Goal: Book appointment/travel/reservation

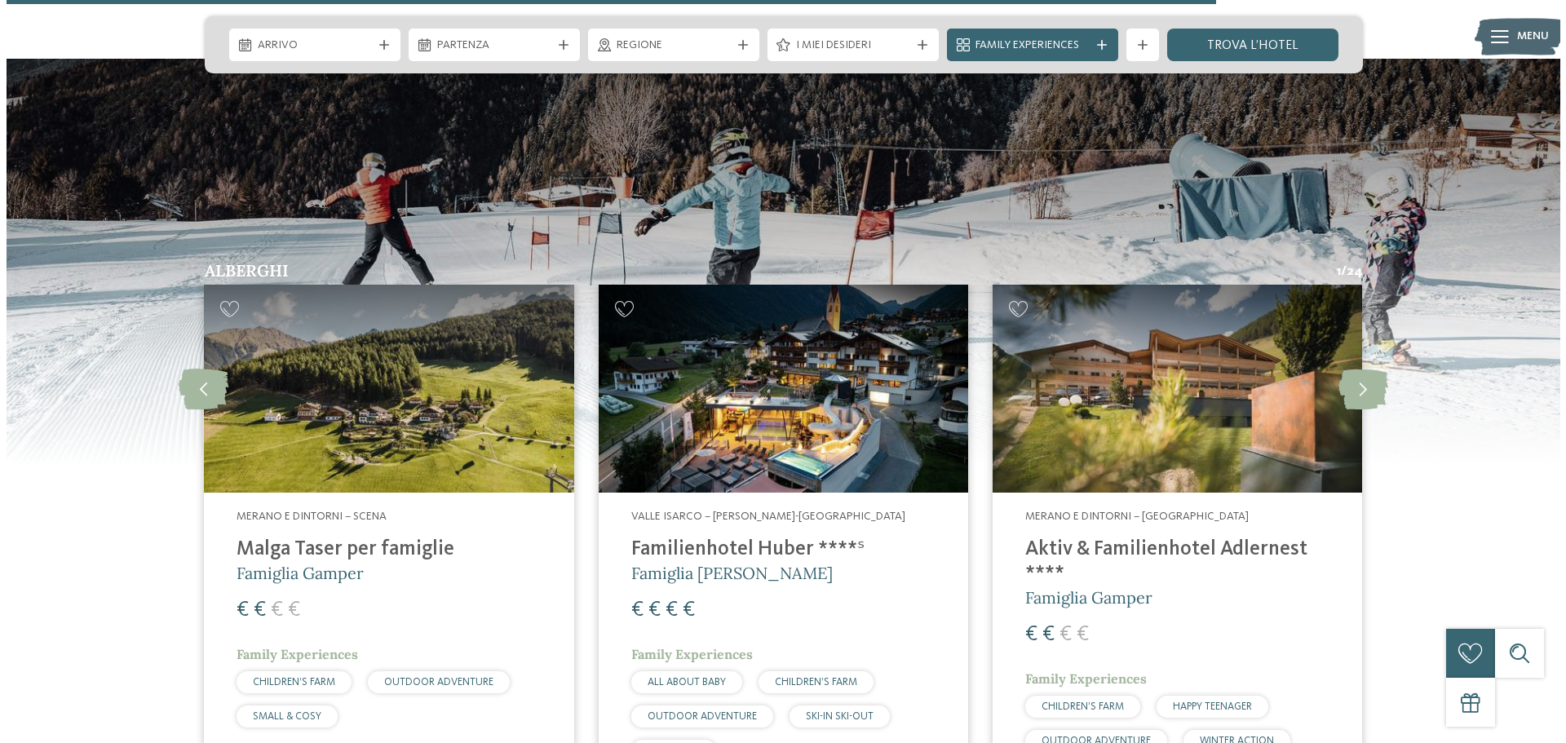
scroll to position [3558, 0]
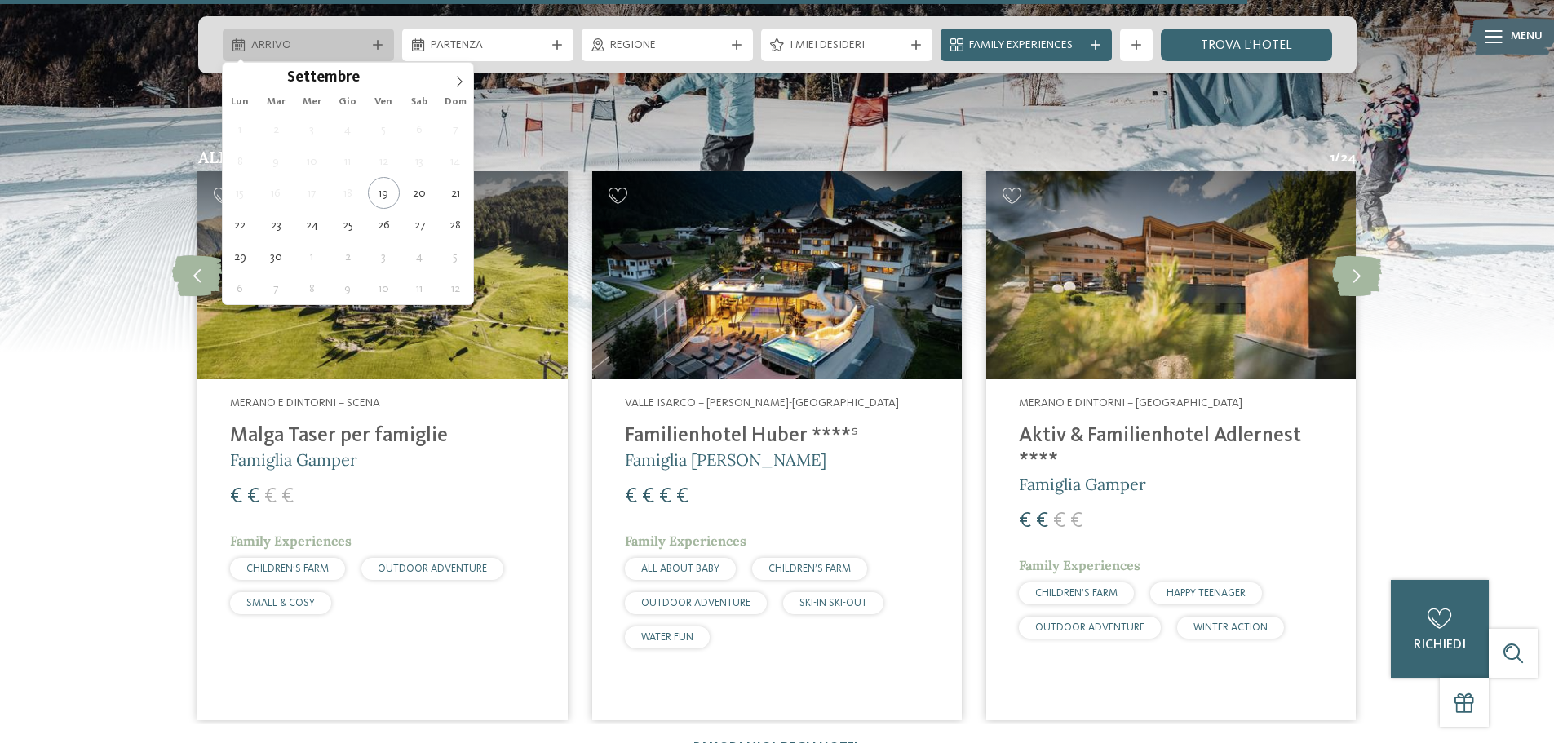
click at [344, 41] on span "Arrivo" at bounding box center [308, 46] width 114 height 16
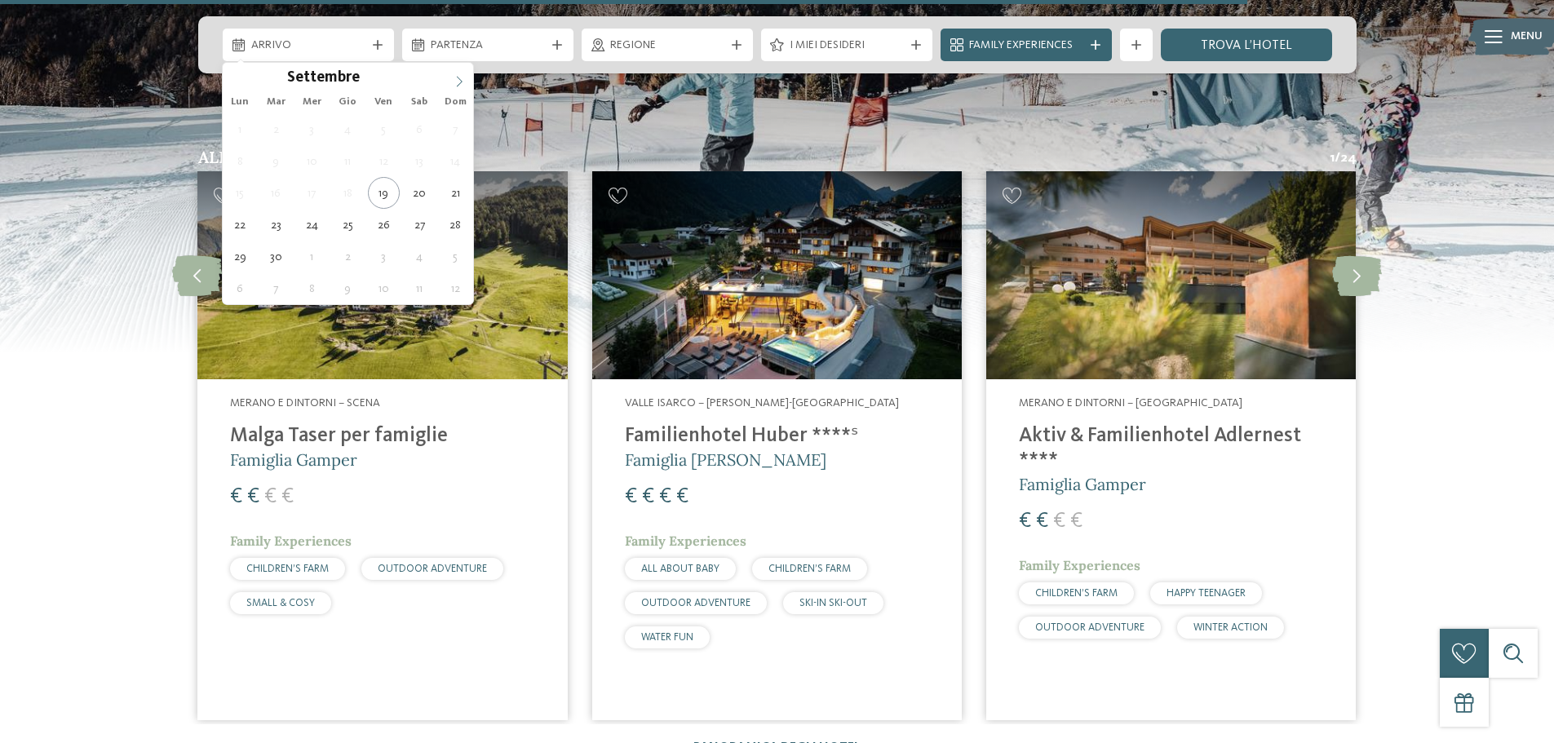
click at [460, 87] on span at bounding box center [459, 77] width 28 height 28
type div "05.12.2025"
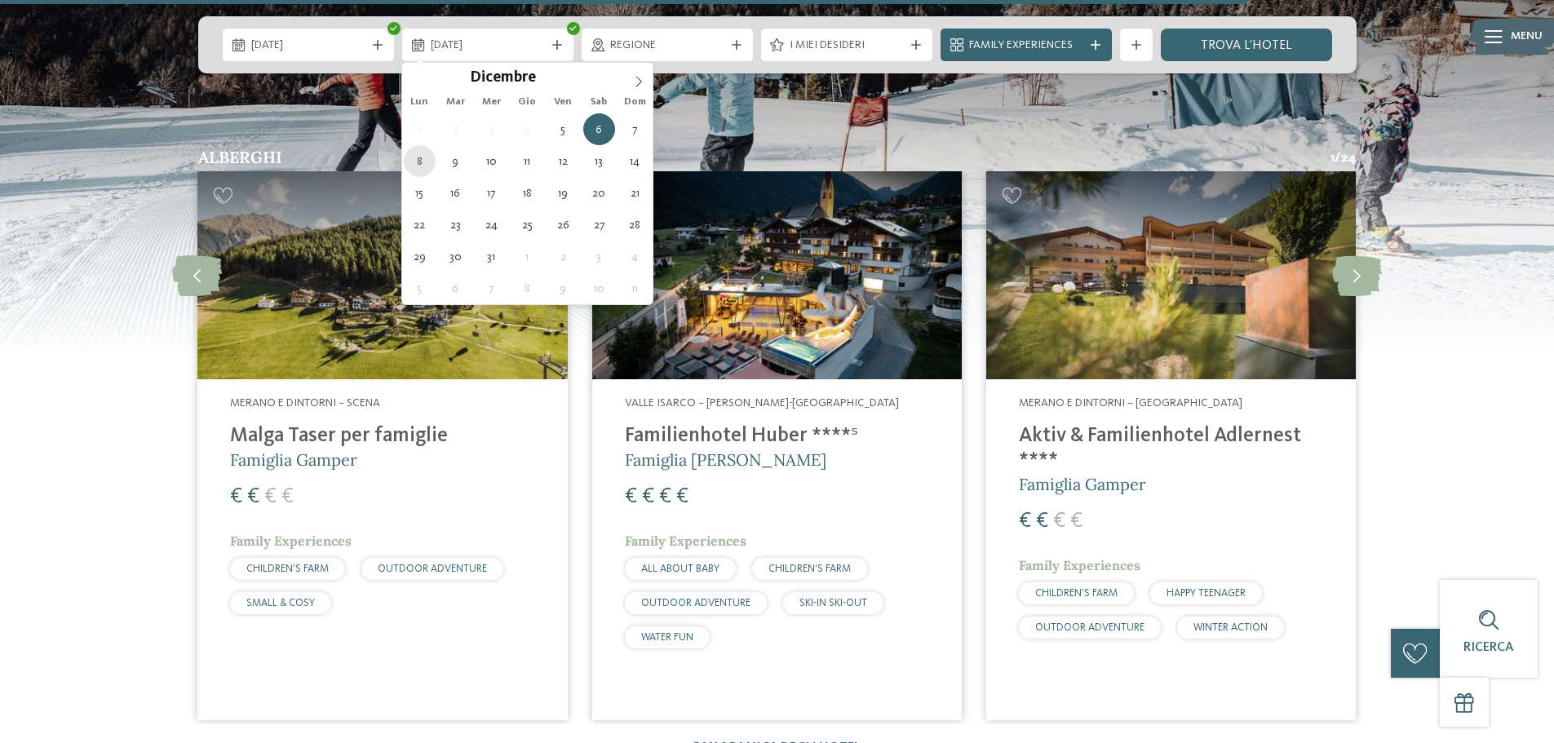
type div "08.12.2025"
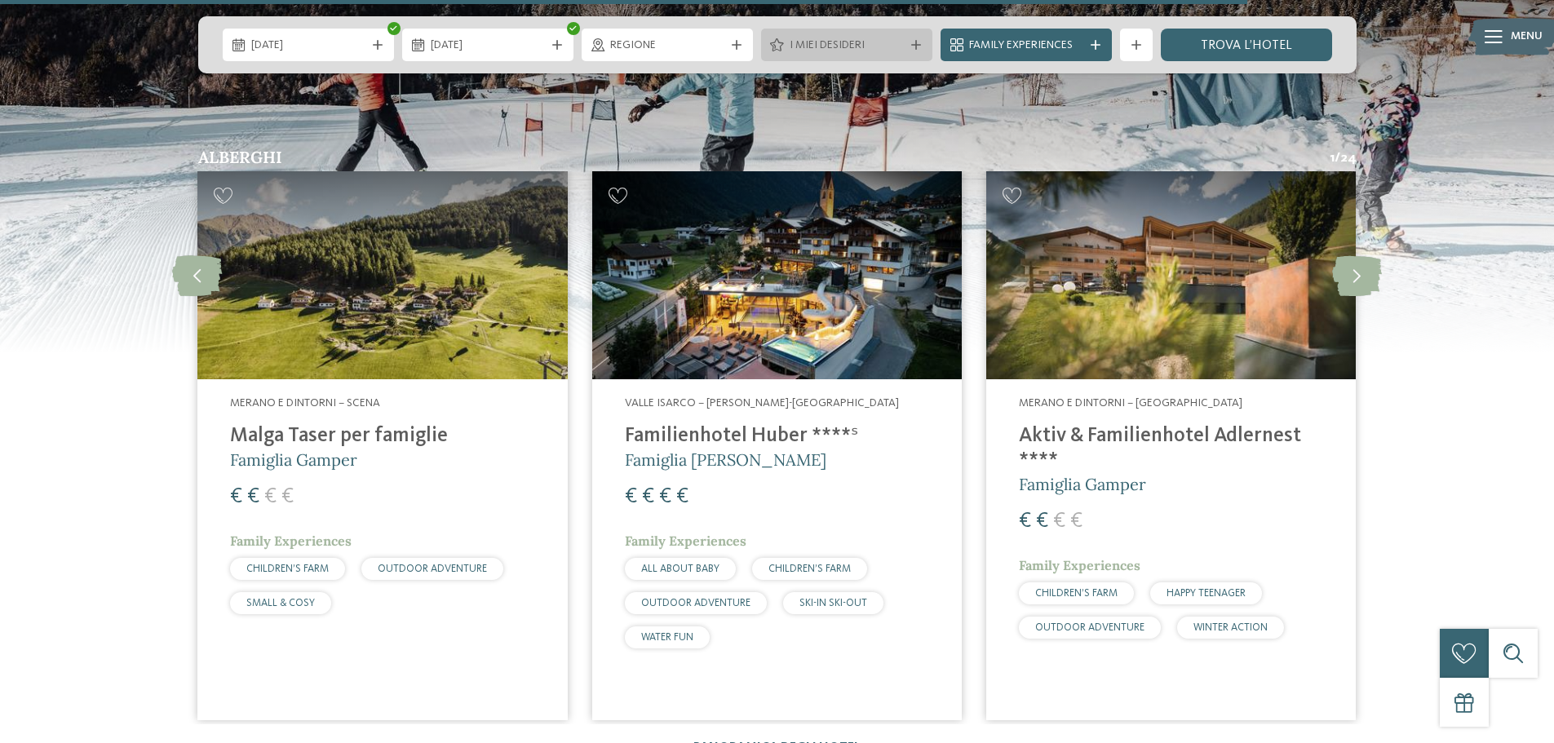
click at [885, 36] on div "I miei desideri" at bounding box center [846, 45] width 122 height 18
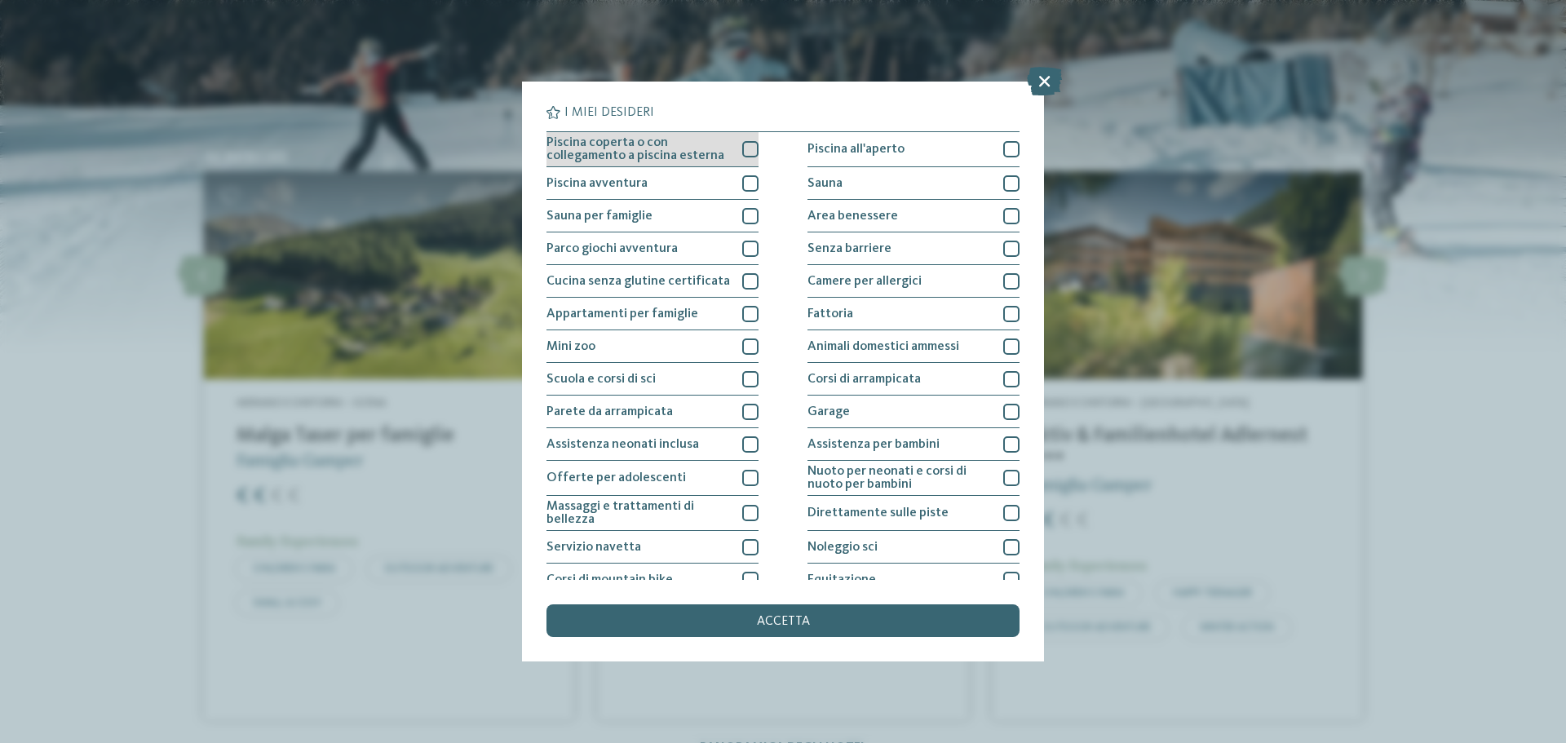
click at [742, 151] on div at bounding box center [750, 149] width 16 height 16
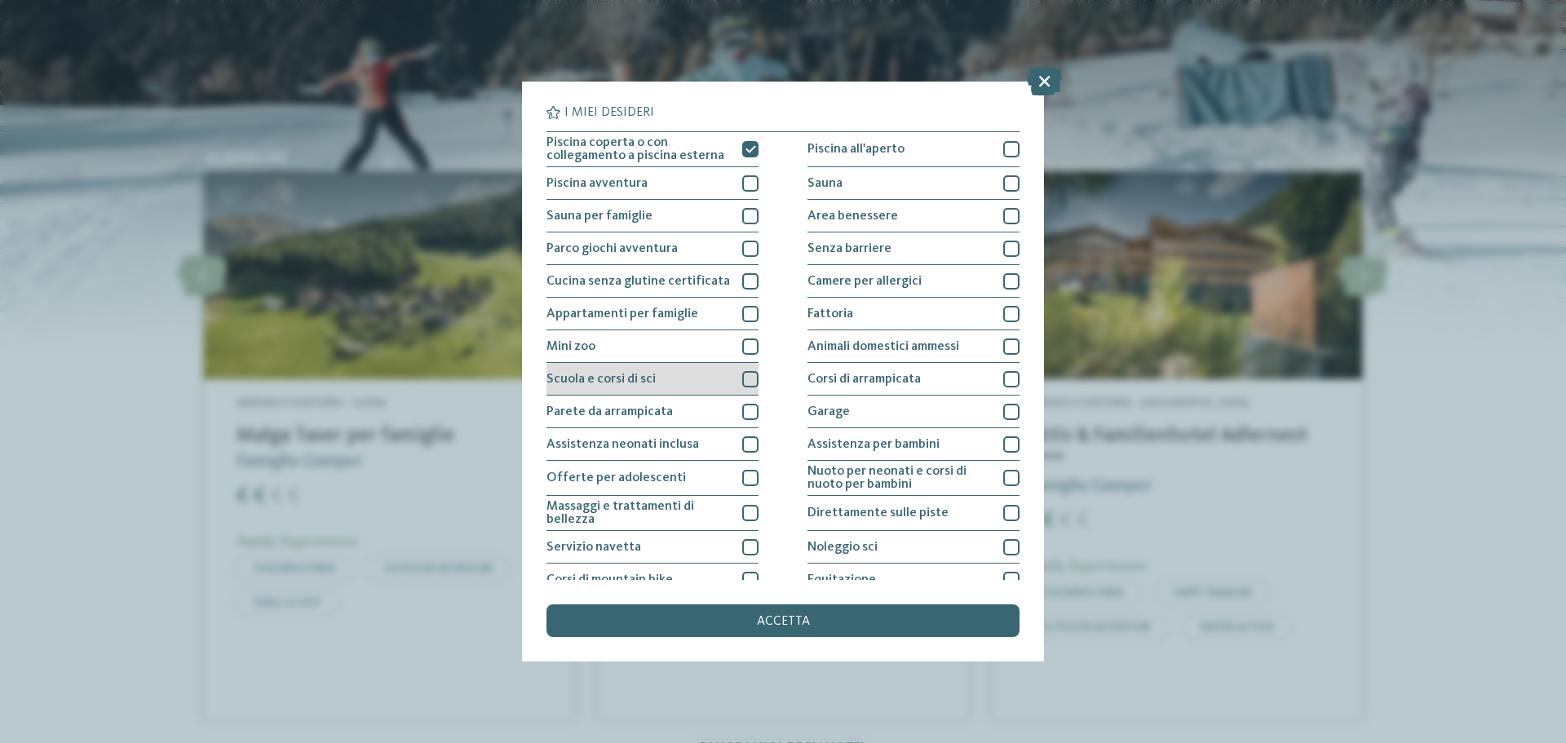
click at [753, 381] on div at bounding box center [750, 379] width 16 height 16
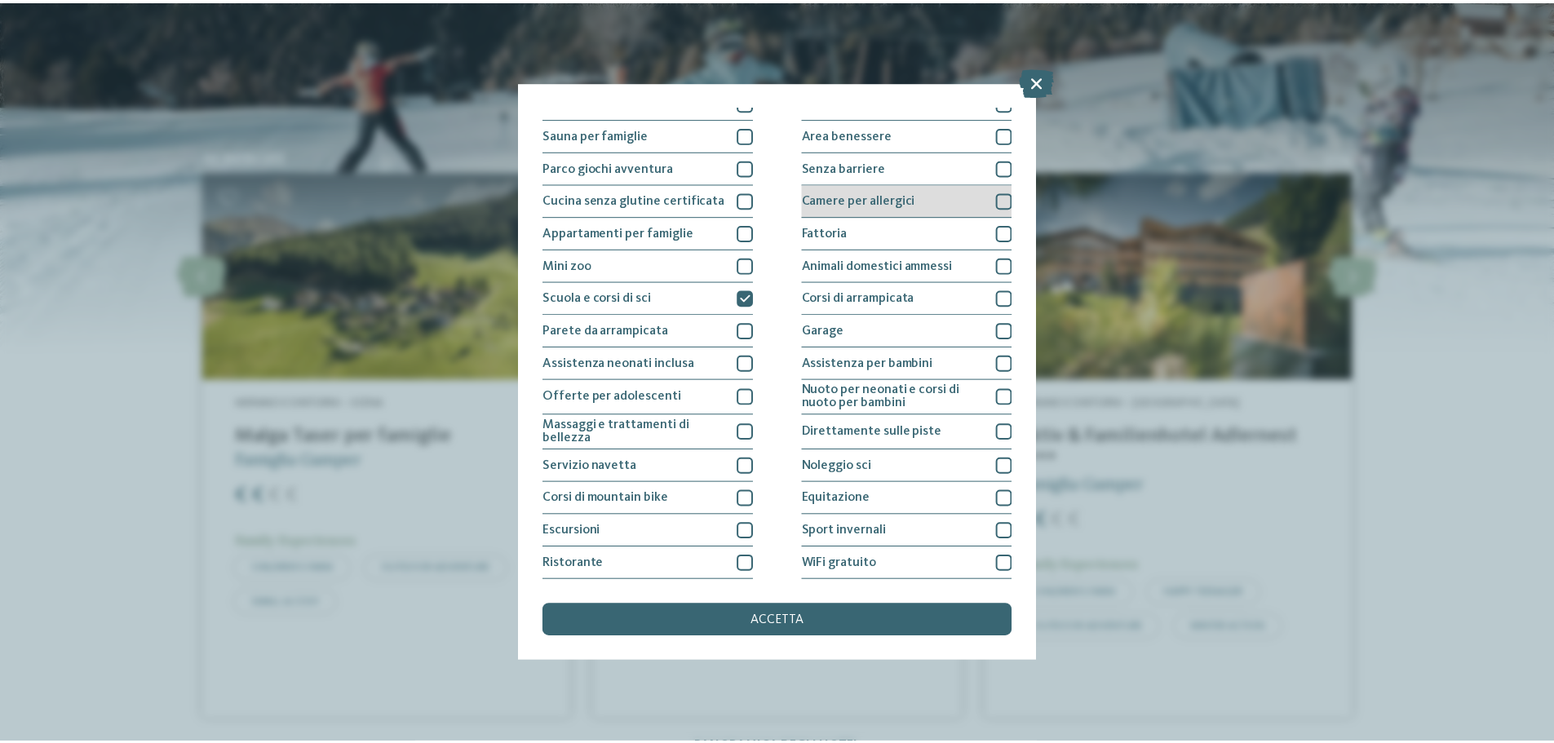
scroll to position [114, 0]
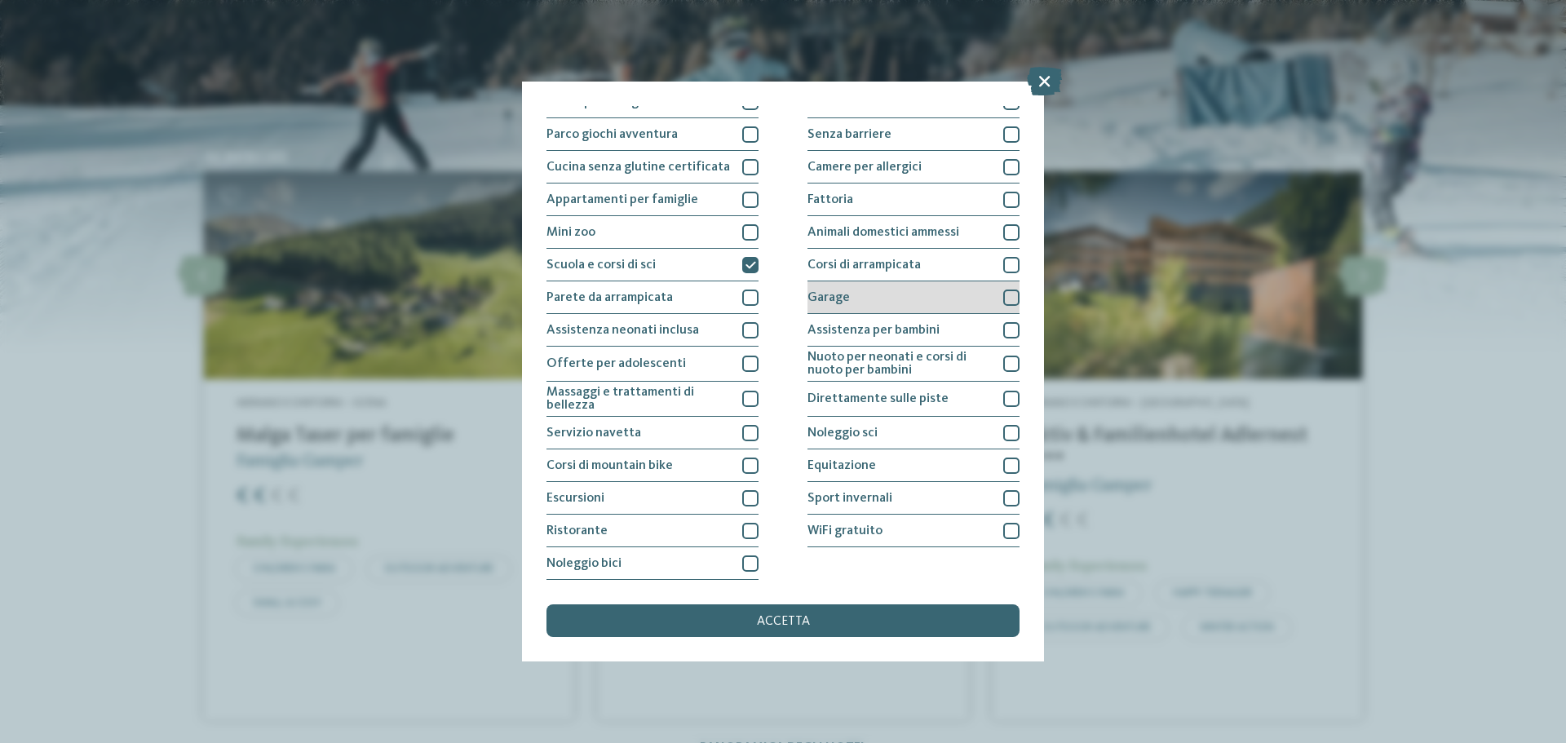
click at [1006, 291] on div at bounding box center [1011, 298] width 16 height 16
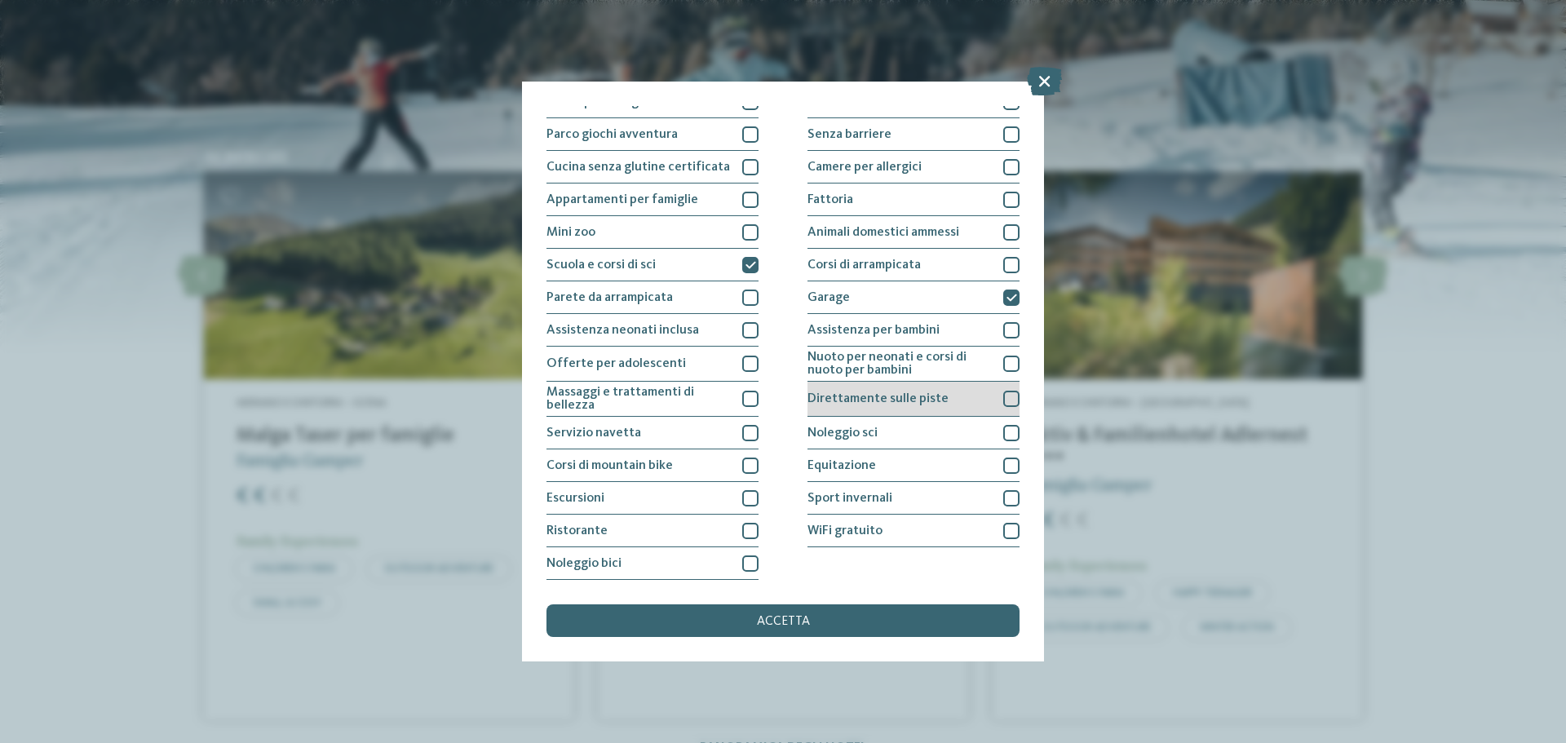
click at [1003, 399] on div at bounding box center [1011, 399] width 16 height 16
click at [1008, 433] on div at bounding box center [1011, 433] width 16 height 16
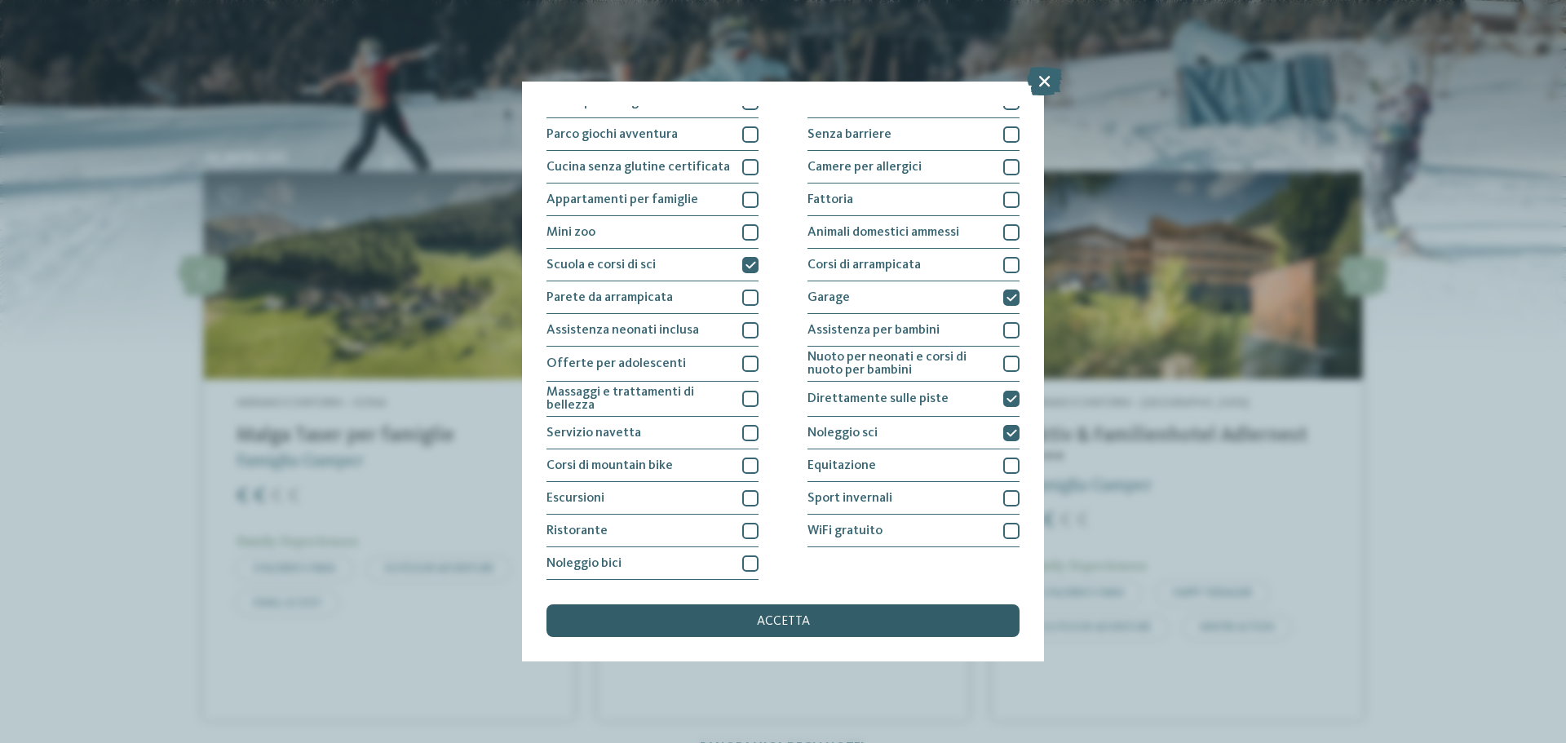
click at [803, 621] on span "accetta" at bounding box center [783, 621] width 53 height 13
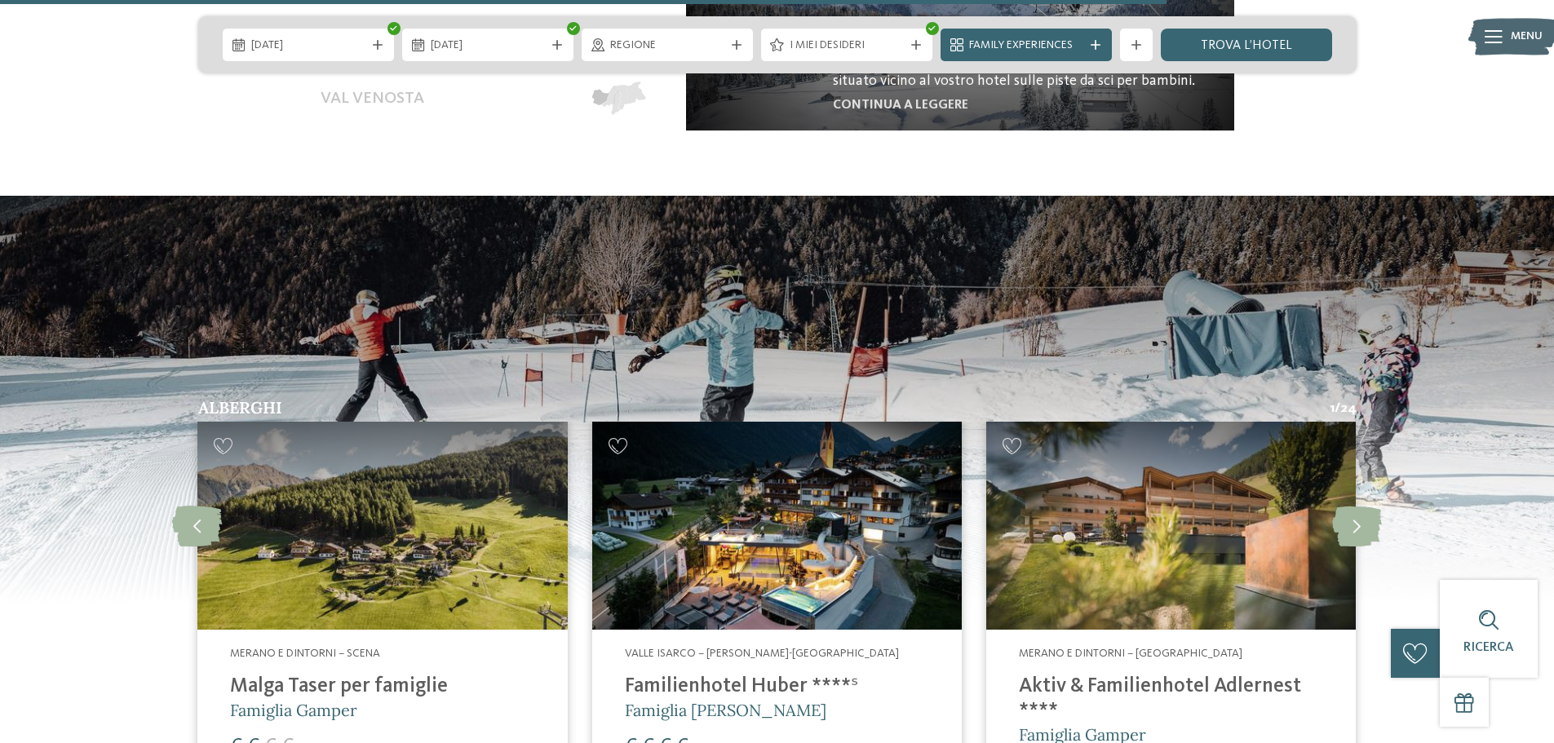
scroll to position [3231, 0]
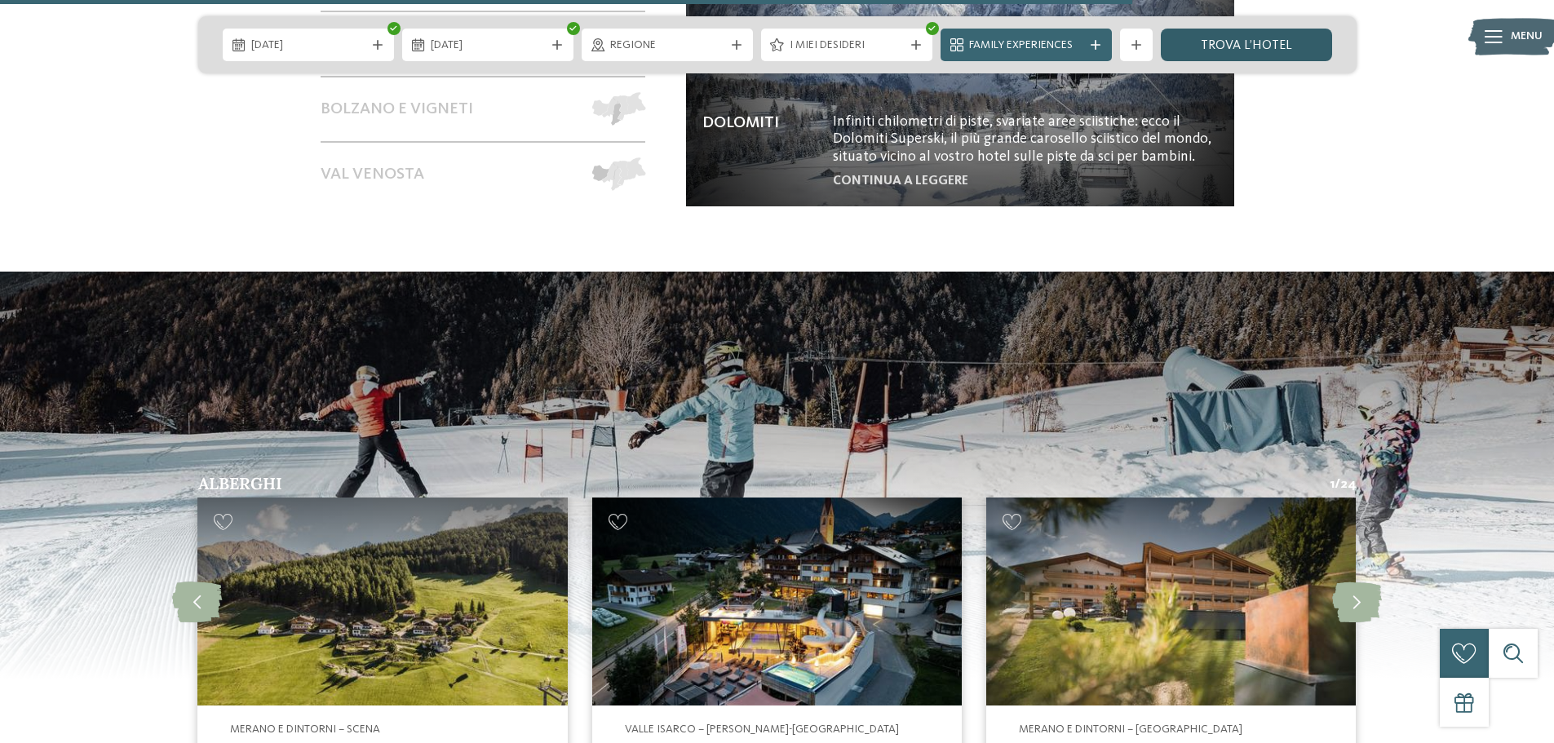
click at [1238, 39] on link "trova l’hotel" at bounding box center [1246, 45] width 171 height 33
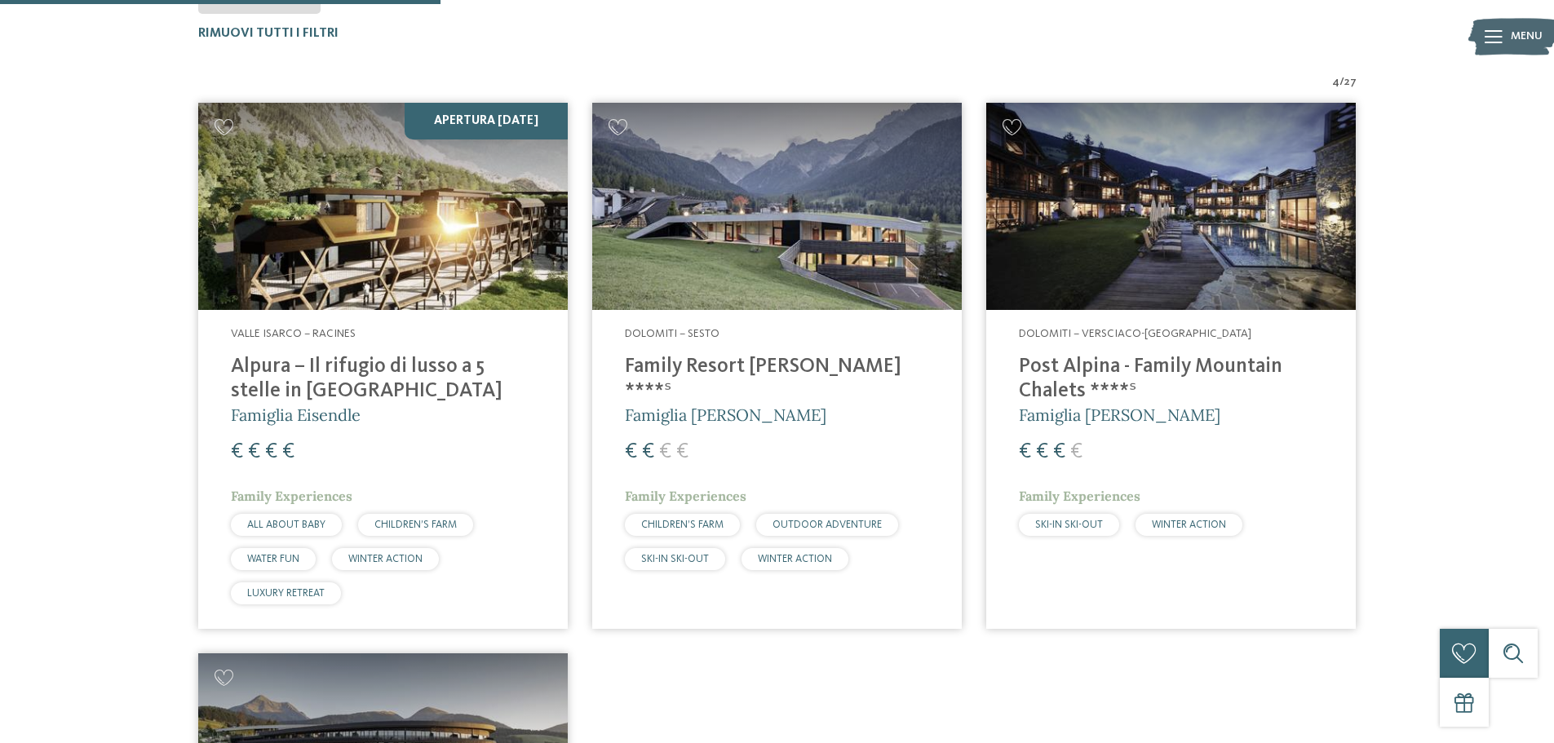
scroll to position [576, 0]
click at [356, 257] on img at bounding box center [382, 206] width 369 height 208
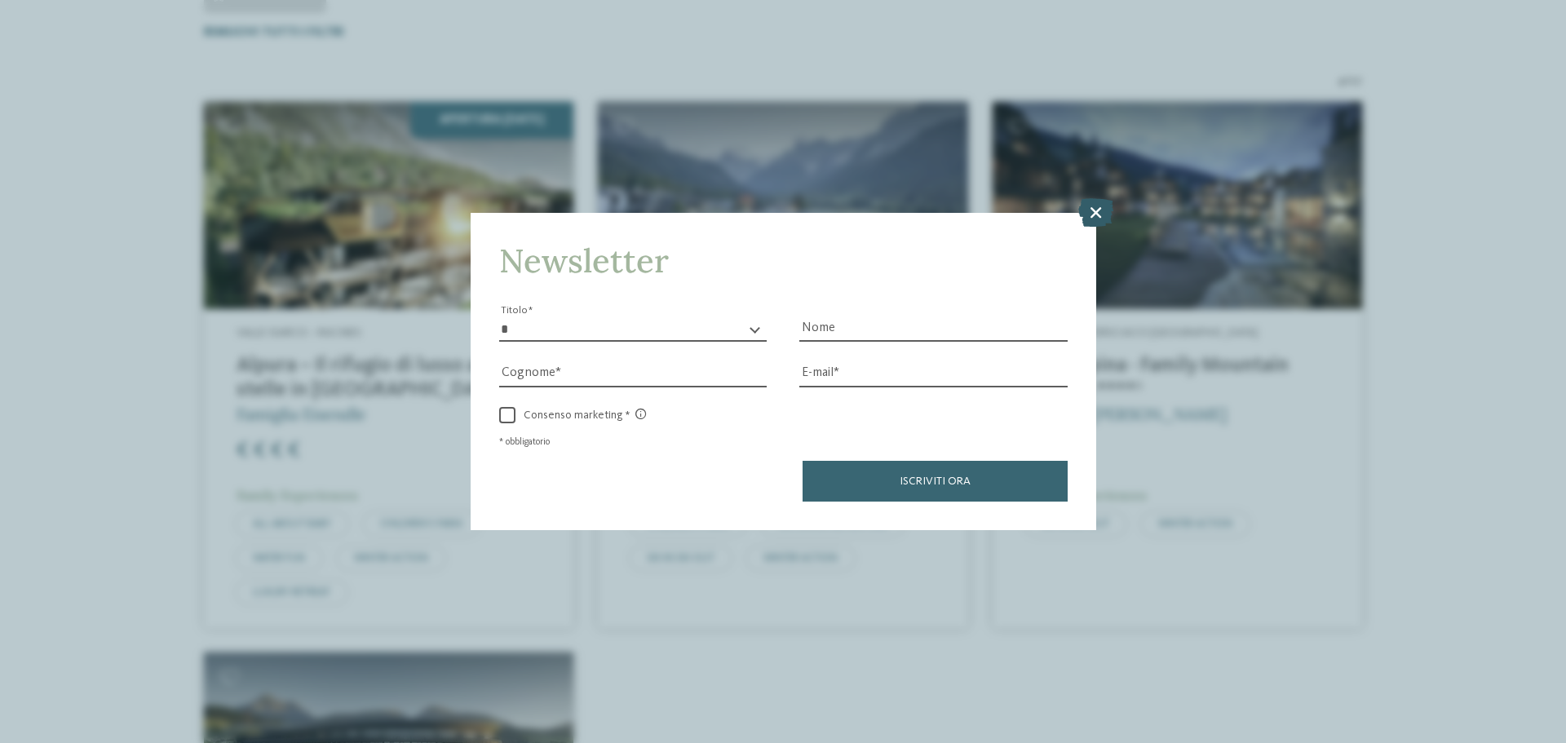
click at [1101, 210] on icon at bounding box center [1095, 212] width 35 height 29
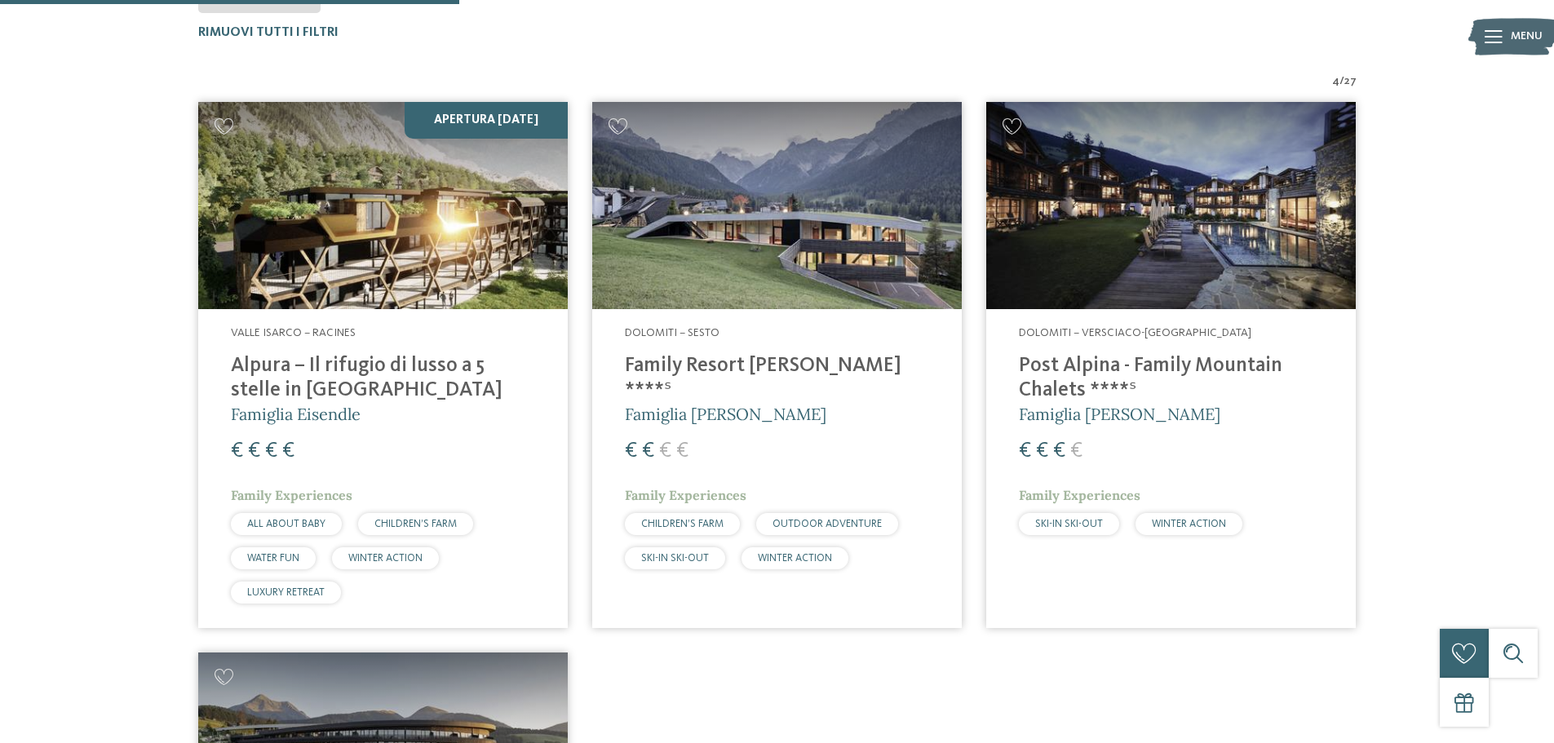
click at [1035, 374] on h4 "Post Alpina - Family Mountain Chalets ****ˢ" at bounding box center [1171, 378] width 304 height 49
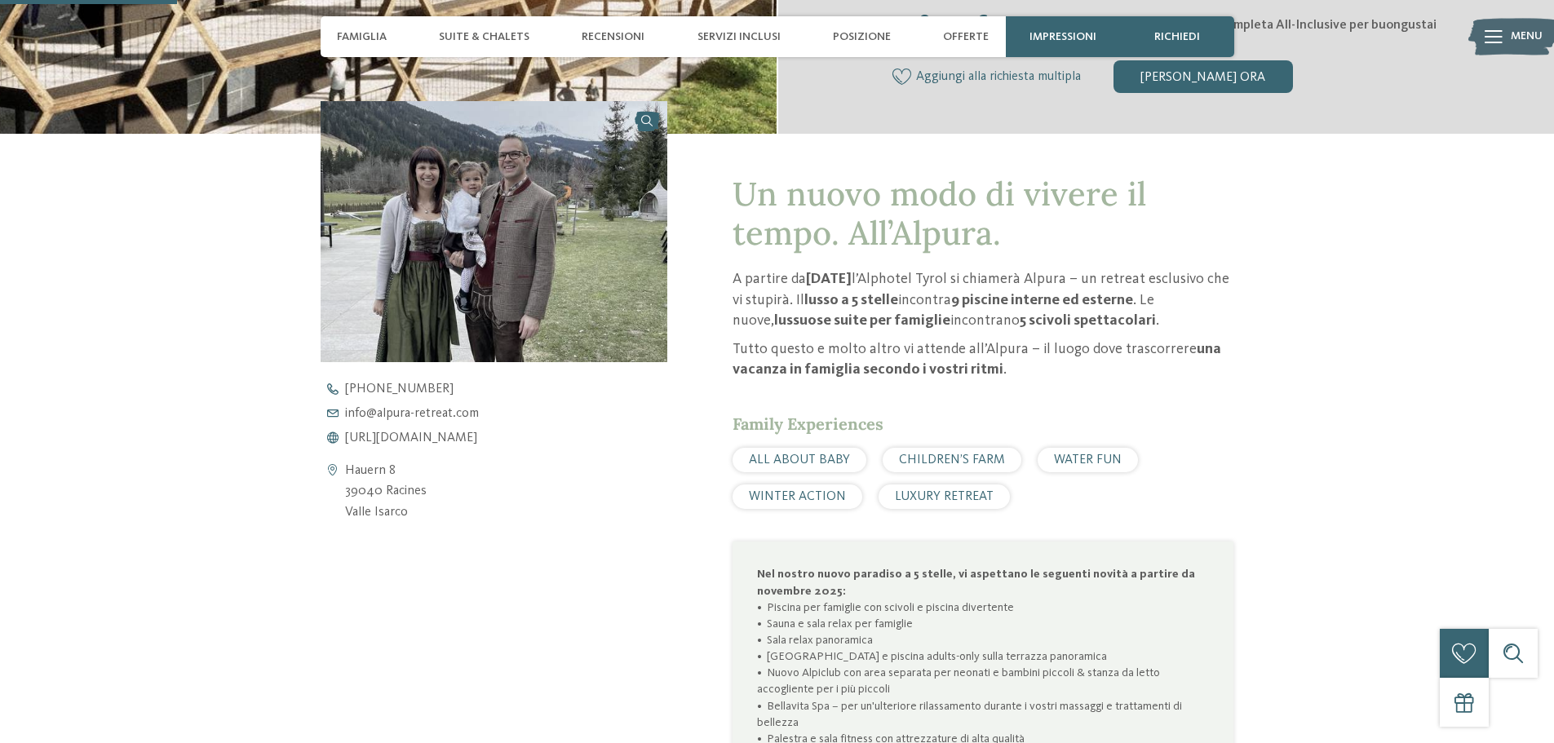
scroll to position [571, 0]
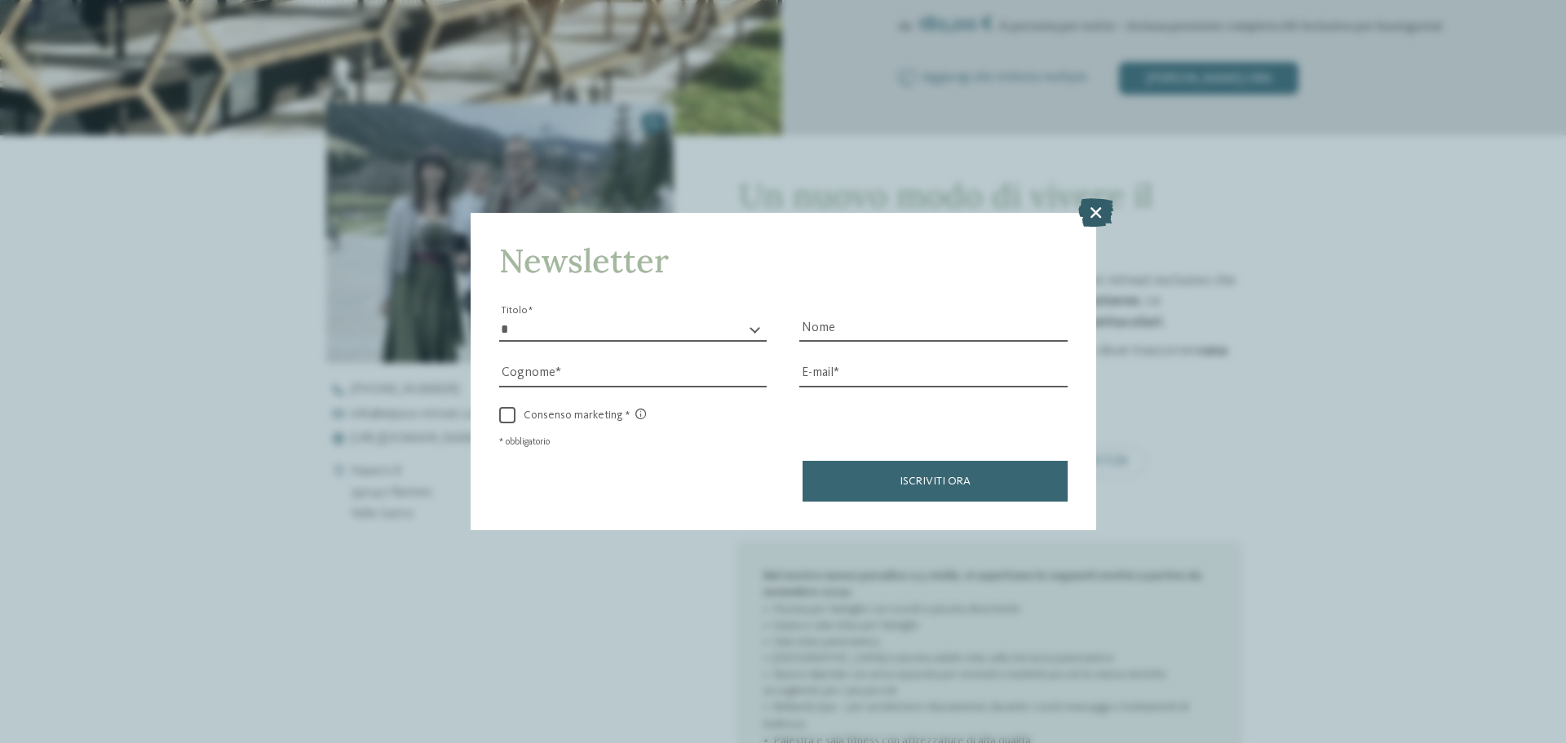
click at [1108, 210] on icon at bounding box center [1095, 212] width 35 height 29
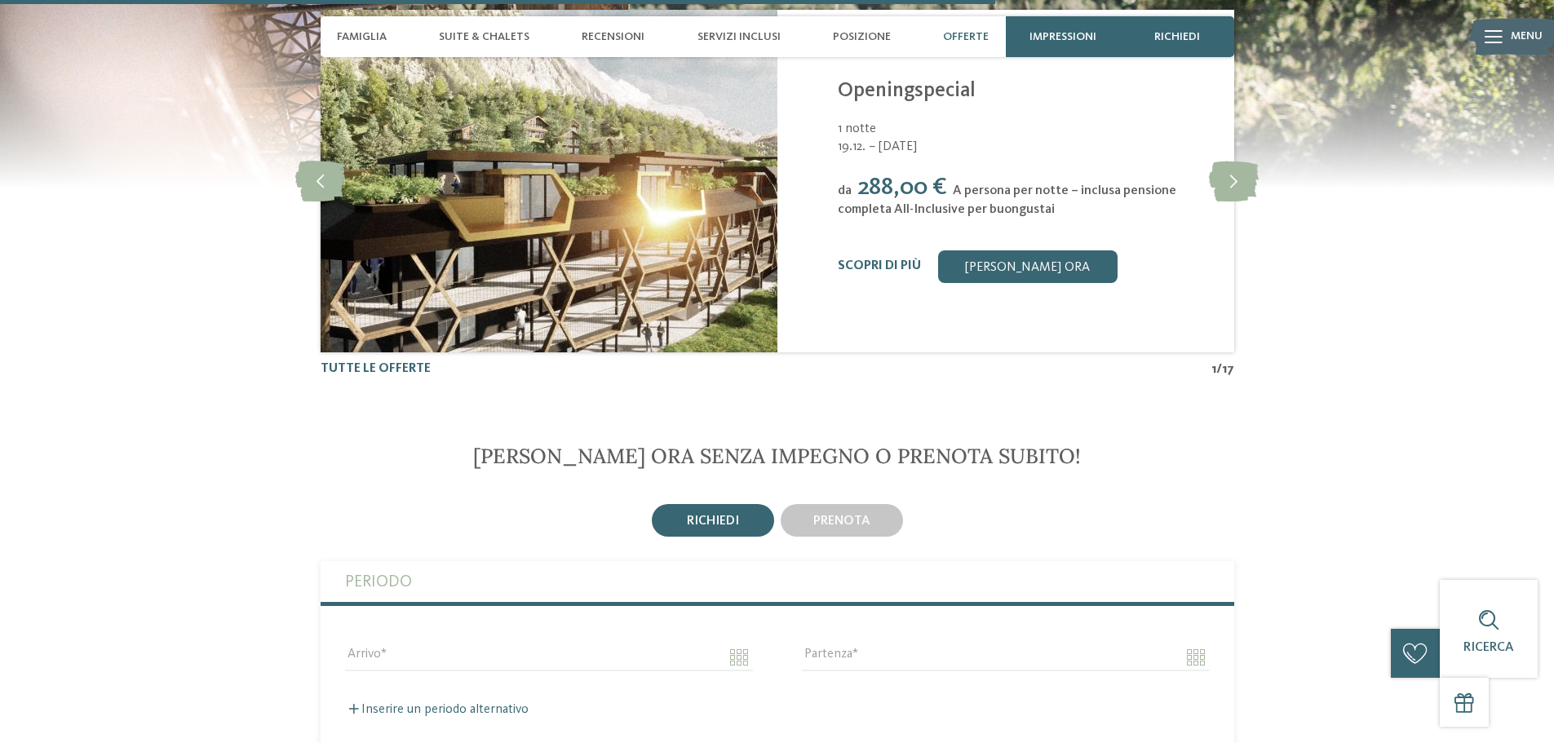
scroll to position [3262, 0]
click at [1028, 275] on link "[PERSON_NAME] ora" at bounding box center [1026, 267] width 179 height 33
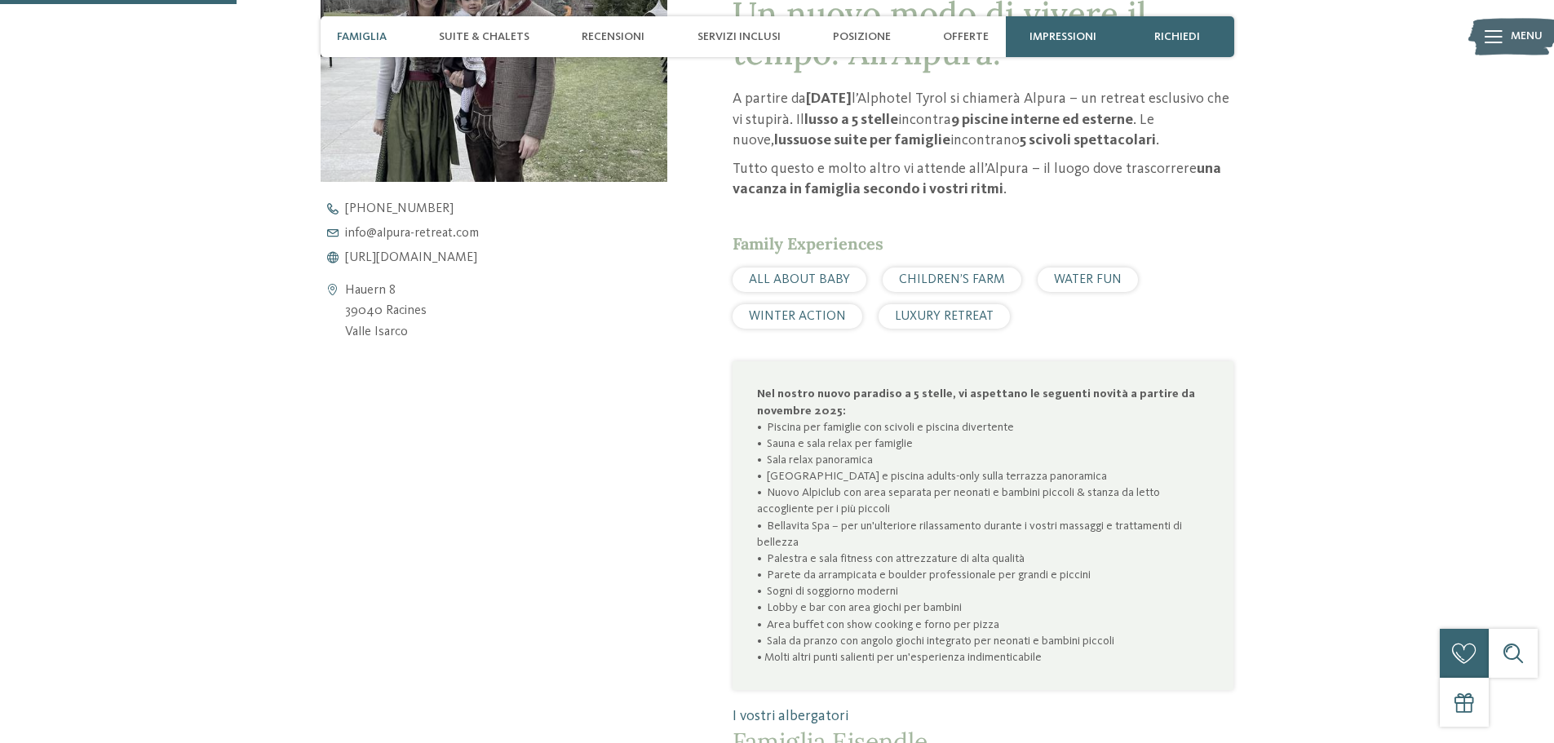
scroll to position [816, 0]
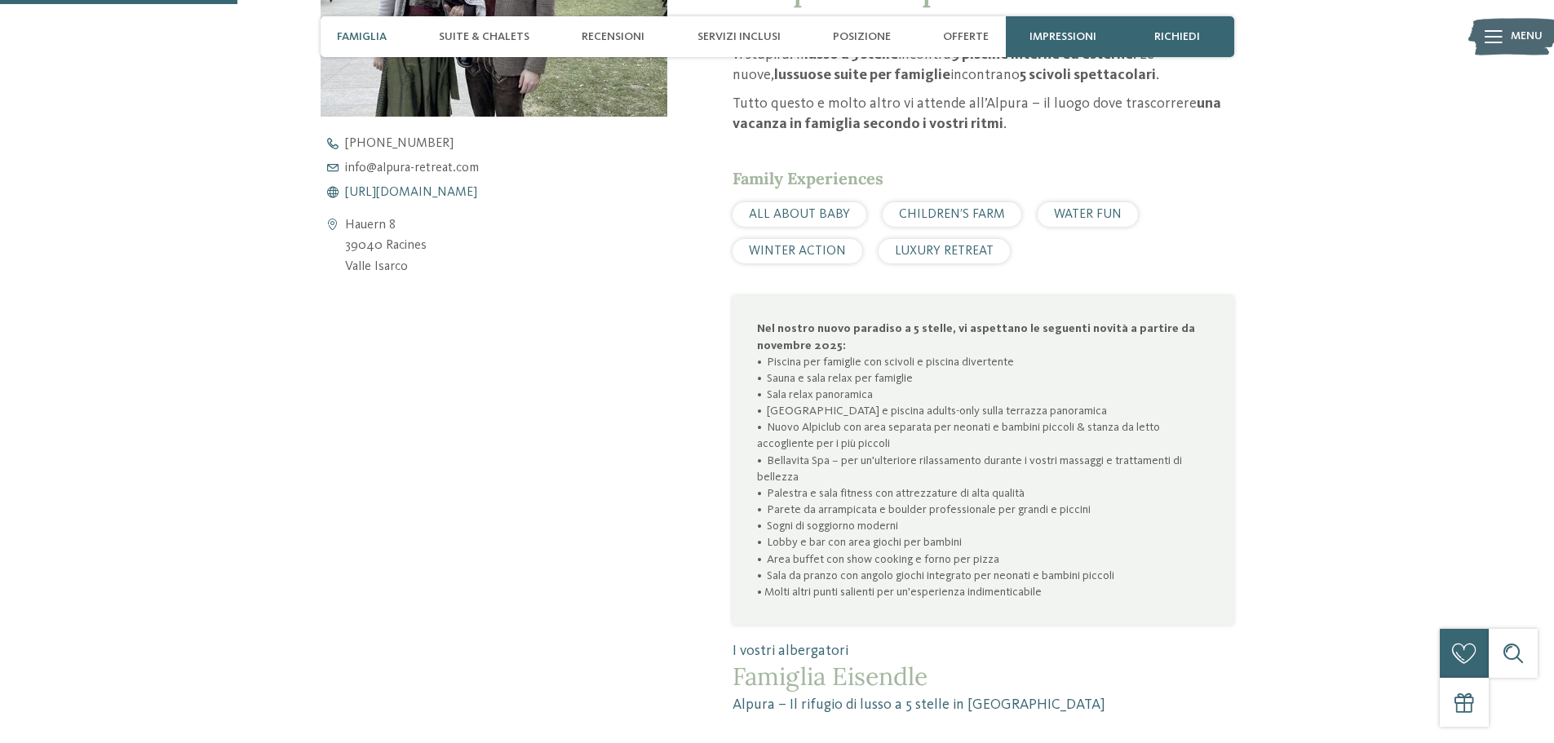
click at [418, 188] on span "[URL][DOMAIN_NAME]" at bounding box center [411, 192] width 132 height 13
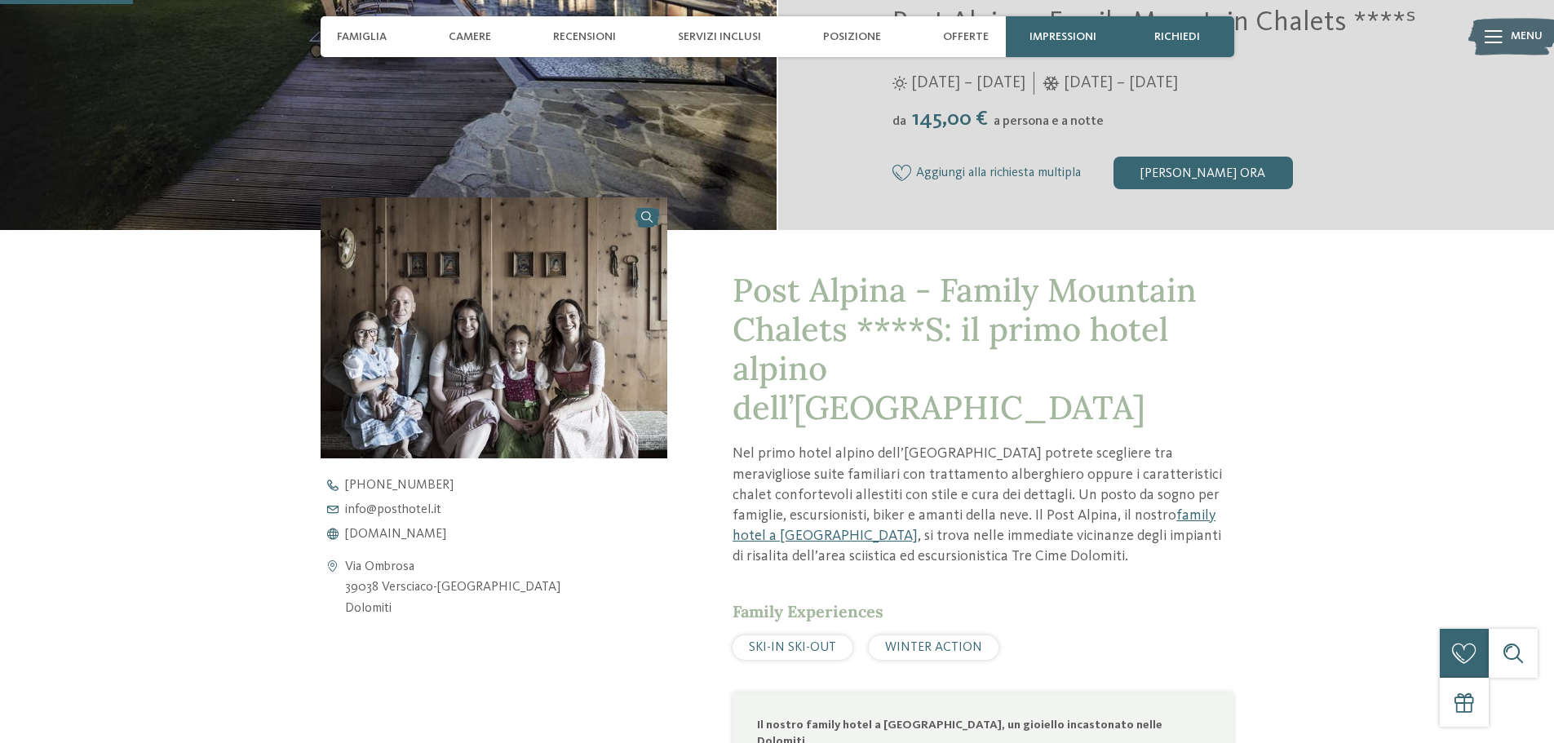
scroll to position [489, 0]
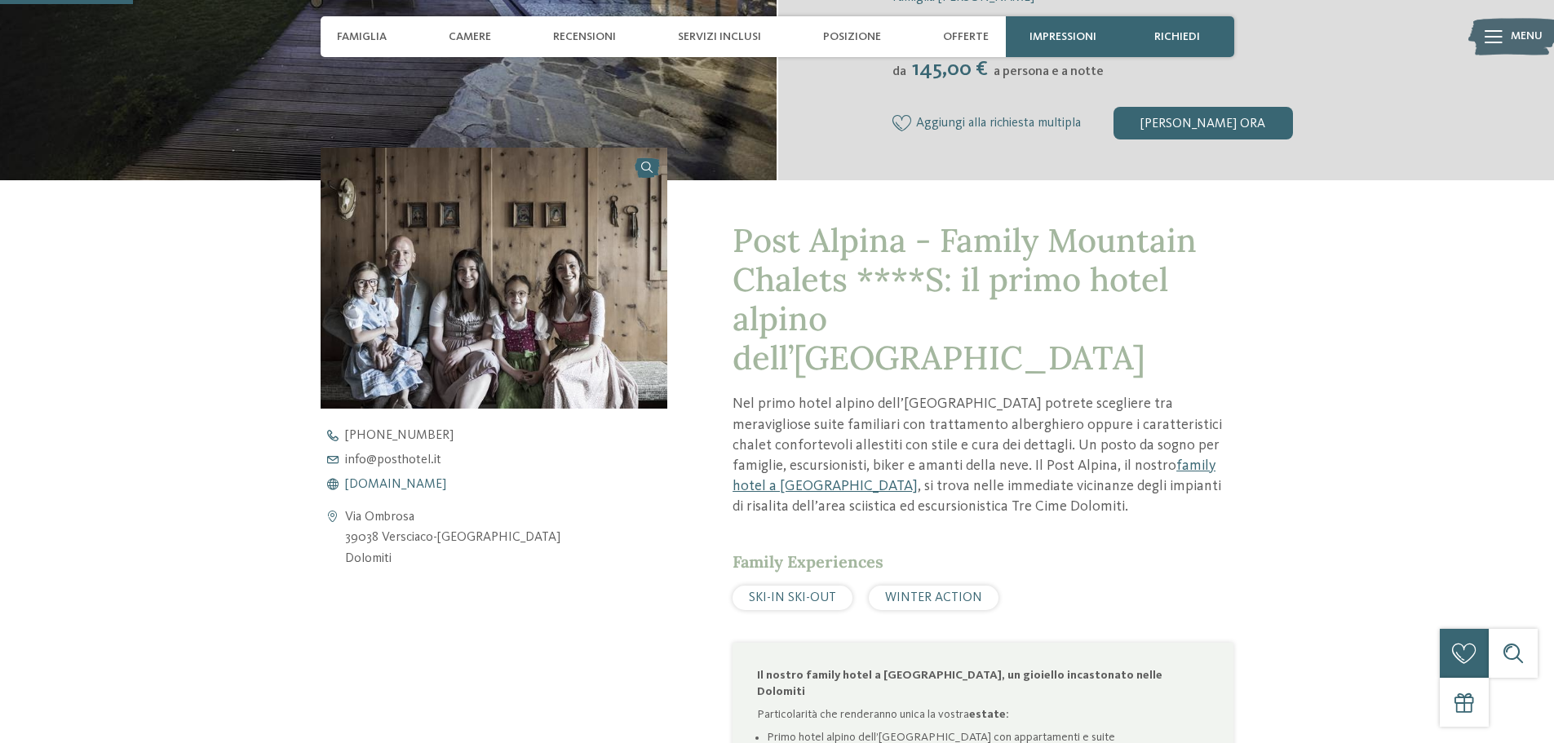
click at [420, 480] on span "www.postalpina.it" at bounding box center [395, 484] width 101 height 13
